Goal: Information Seeking & Learning: Find specific fact

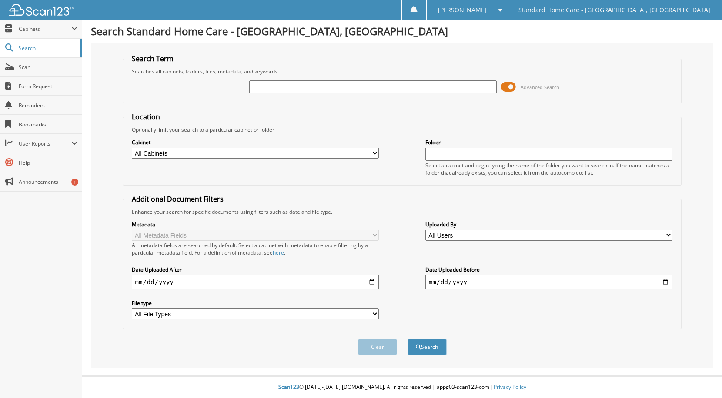
click at [294, 85] on input "text" at bounding box center [373, 86] width 248 height 13
type input "tatum"
click at [434, 352] on button "Search" at bounding box center [427, 347] width 39 height 16
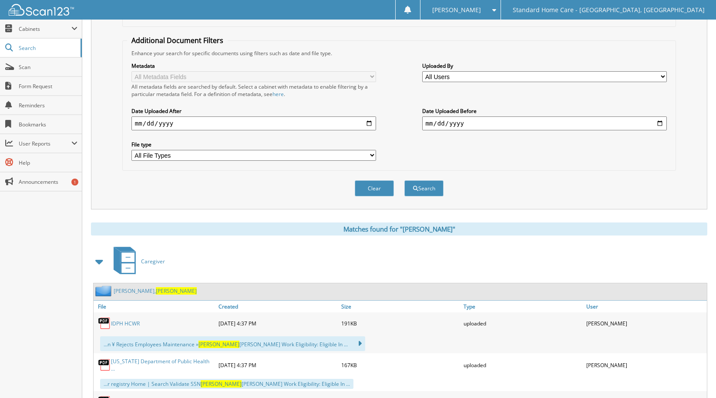
scroll to position [174, 0]
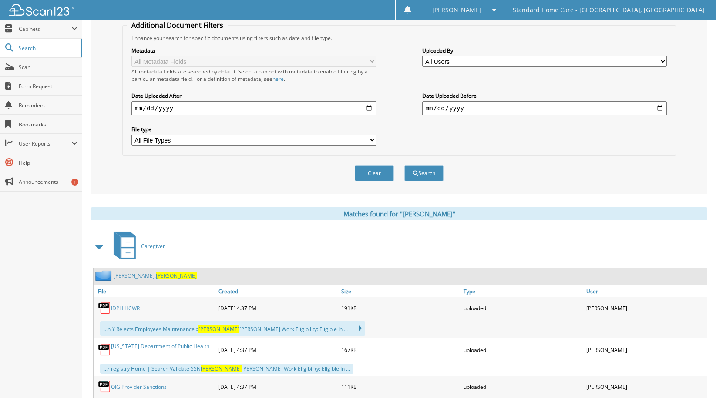
click at [129, 276] on link "Logan, Tatum" at bounding box center [155, 275] width 83 height 7
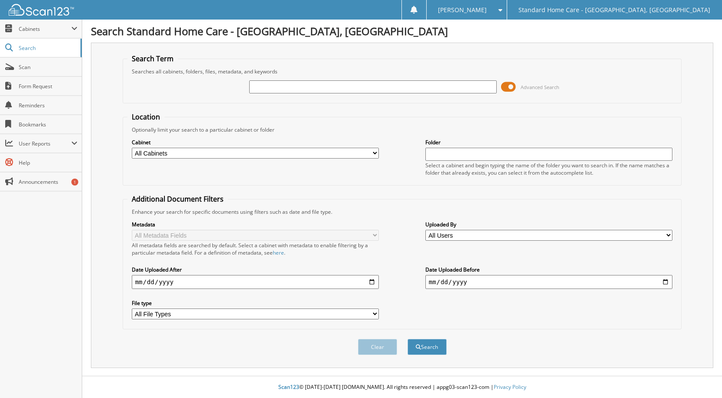
click at [275, 84] on input "text" at bounding box center [373, 86] width 248 height 13
type input "rustico"
click at [432, 350] on button "Search" at bounding box center [427, 347] width 39 height 16
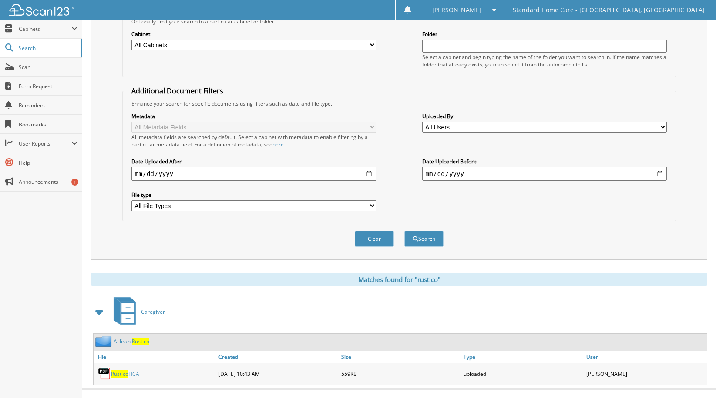
scroll to position [122, 0]
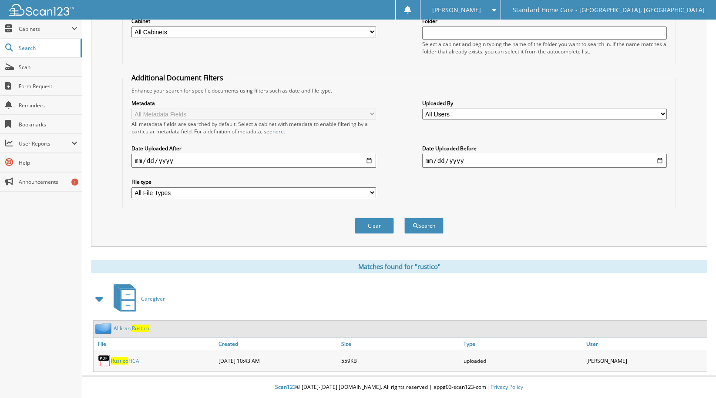
click at [121, 331] on link "Aliliran, Rustico" at bounding box center [132, 328] width 36 height 7
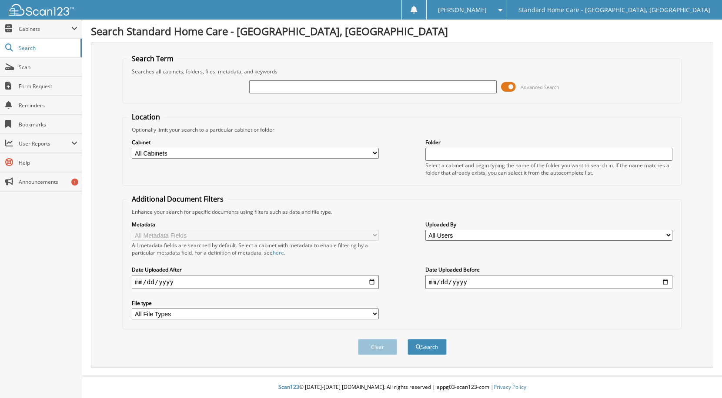
click at [328, 89] on input "text" at bounding box center [373, 86] width 248 height 13
type input "dato"
click at [439, 346] on button "Search" at bounding box center [427, 347] width 39 height 16
click at [331, 85] on input "text" at bounding box center [373, 86] width 248 height 13
type input "blackmon"
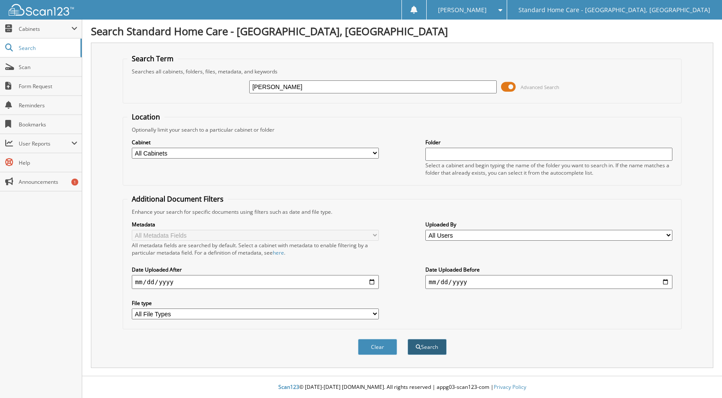
click at [435, 345] on button "Search" at bounding box center [427, 347] width 39 height 16
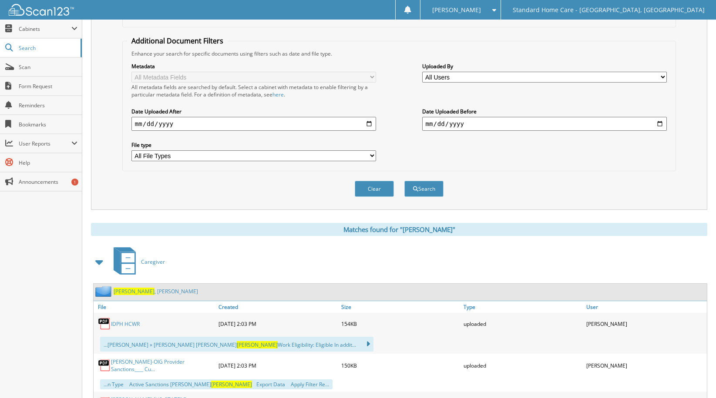
scroll to position [174, 0]
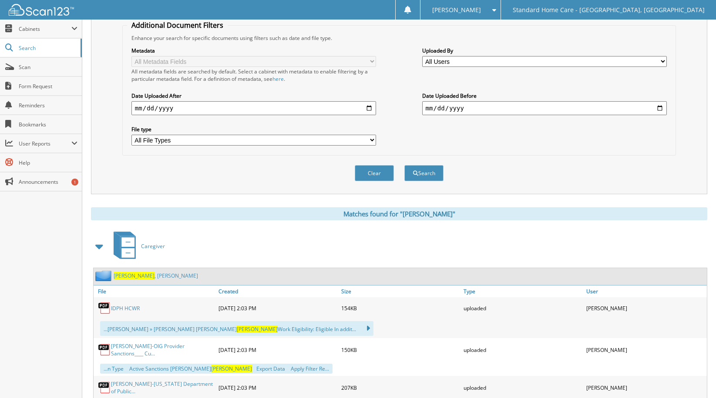
click at [147, 278] on link "[PERSON_NAME][GEOGRAPHIC_DATA]" at bounding box center [156, 275] width 84 height 7
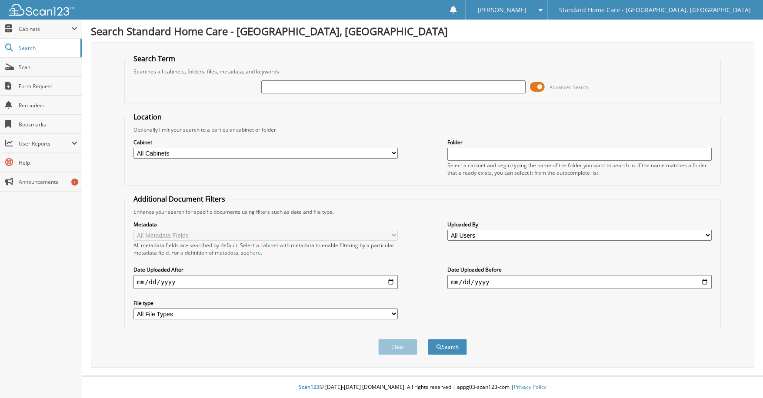
click at [363, 89] on input "text" at bounding box center [393, 86] width 264 height 13
type input "rustico"
click at [445, 348] on button "Search" at bounding box center [447, 347] width 39 height 16
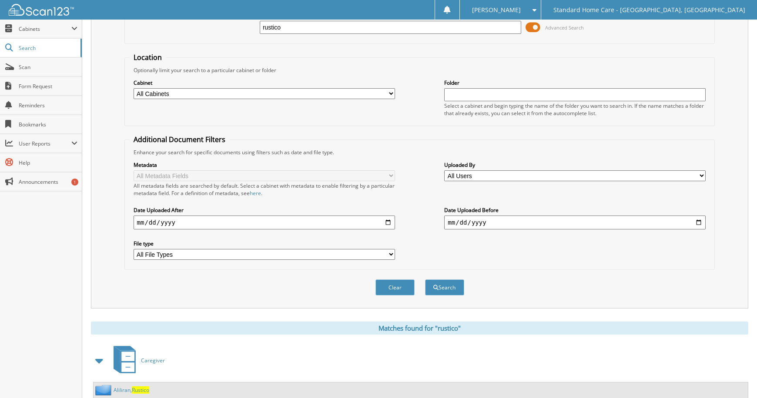
scroll to position [122, 0]
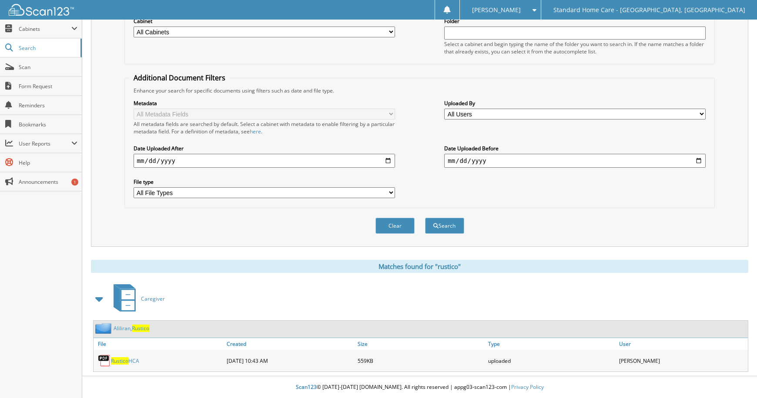
click at [126, 328] on link "Aliliran, Rustico" at bounding box center [132, 328] width 36 height 7
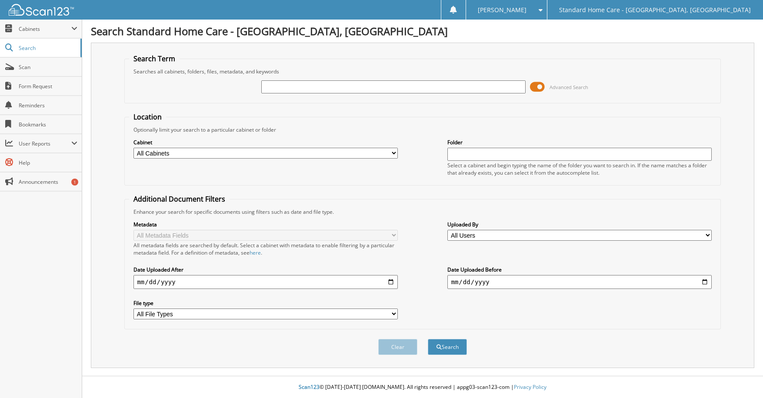
click at [318, 88] on input "text" at bounding box center [393, 86] width 264 height 13
type input "[PERSON_NAME]"
click at [451, 349] on button "Search" at bounding box center [447, 347] width 39 height 16
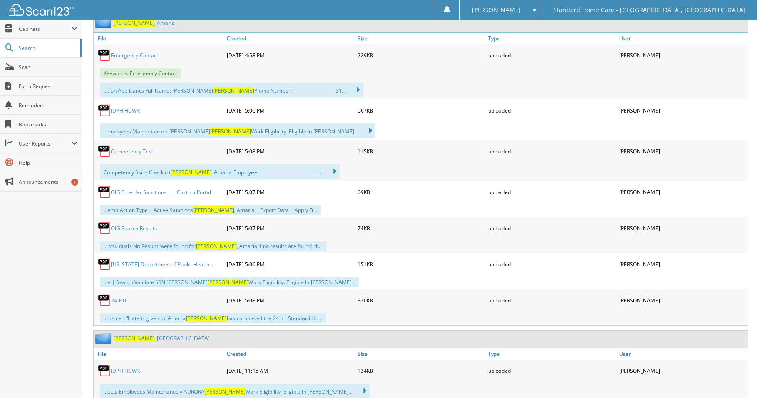
scroll to position [435, 0]
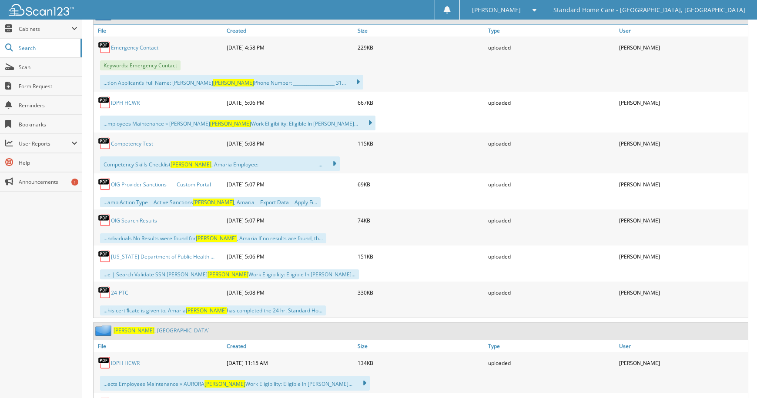
click at [135, 328] on link "Stokes , Aurora" at bounding box center [162, 330] width 96 height 7
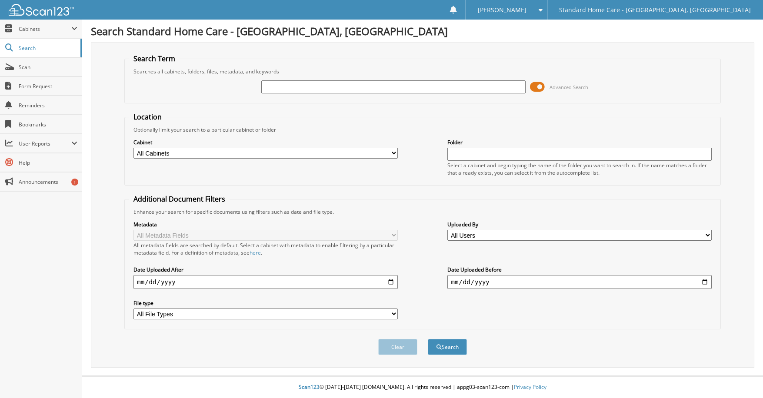
click at [337, 86] on input "text" at bounding box center [393, 86] width 264 height 13
type input "brianna"
click at [456, 351] on button "Search" at bounding box center [447, 347] width 39 height 16
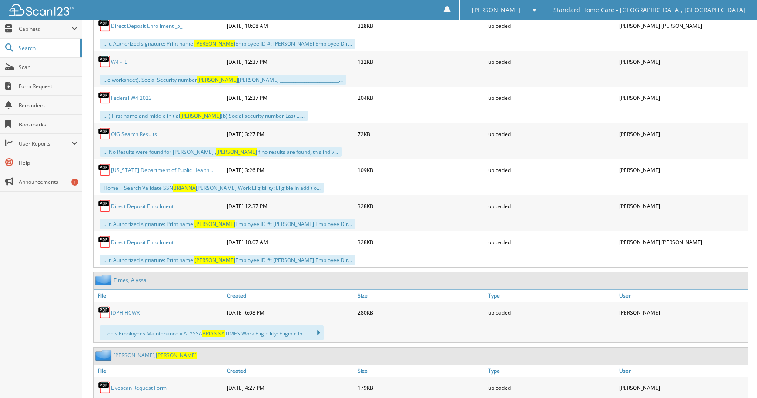
scroll to position [870, 0]
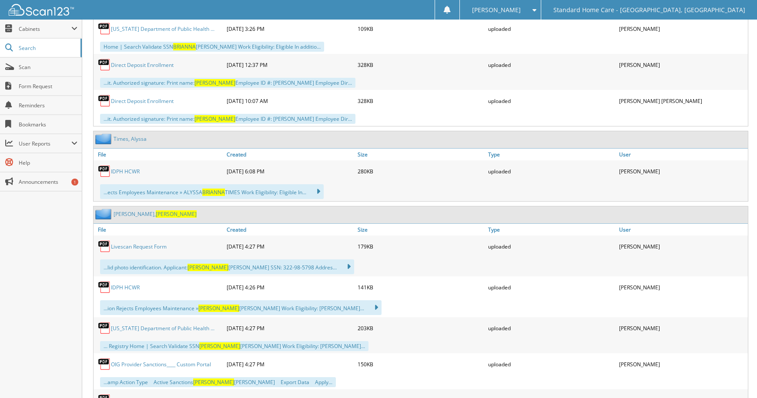
click at [156, 216] on span "Brianna" at bounding box center [176, 214] width 41 height 7
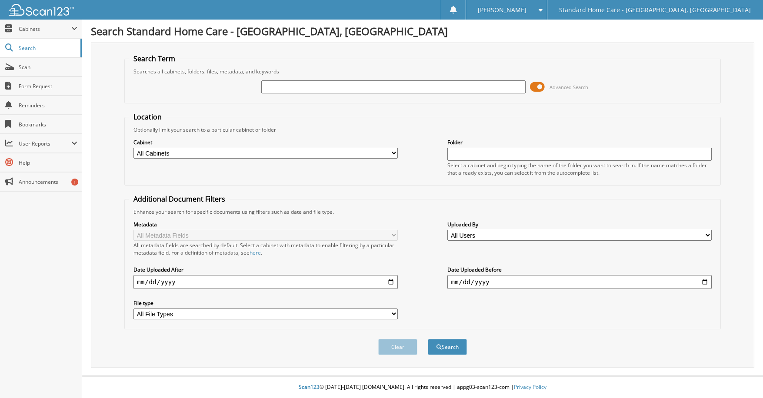
click at [346, 83] on input "text" at bounding box center [393, 86] width 264 height 13
type input "delfman"
click at [444, 348] on button "Search" at bounding box center [447, 347] width 39 height 16
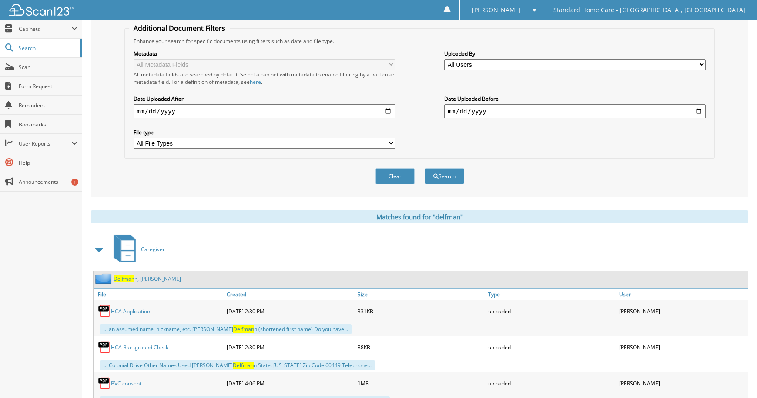
scroll to position [174, 0]
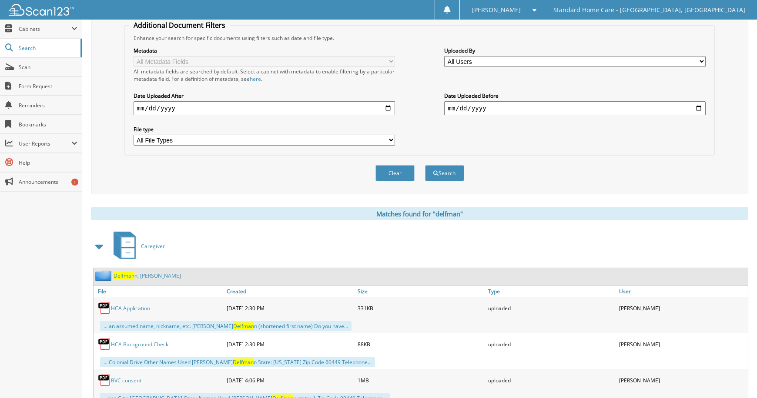
click at [151, 279] on link "[PERSON_NAME] n, [PERSON_NAME]" at bounding box center [147, 275] width 67 height 7
